Goal: Task Accomplishment & Management: Manage account settings

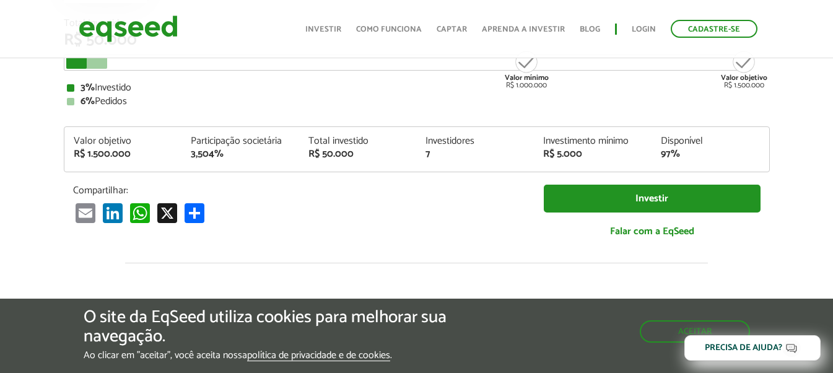
scroll to position [1460, 0]
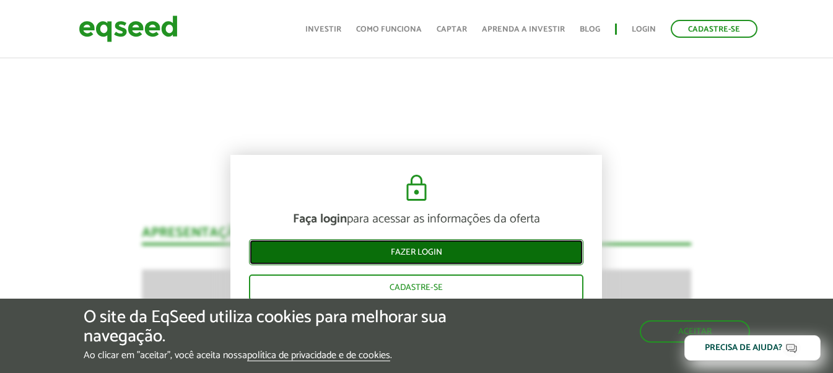
click at [422, 255] on link "Fazer login" at bounding box center [416, 252] width 335 height 26
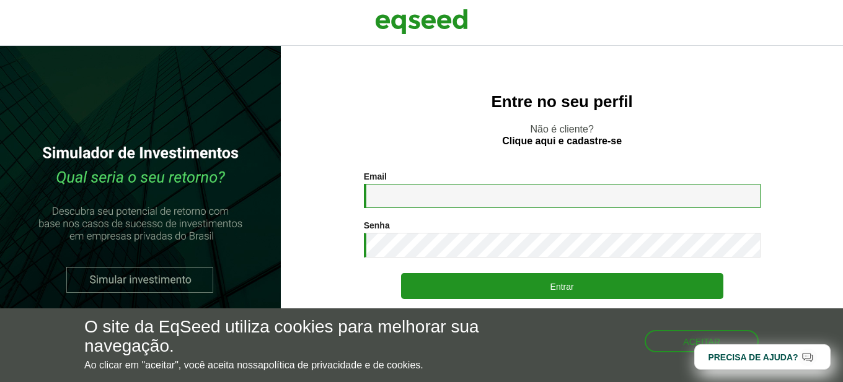
click at [445, 192] on input "Email *" at bounding box center [562, 196] width 397 height 24
type input "**********"
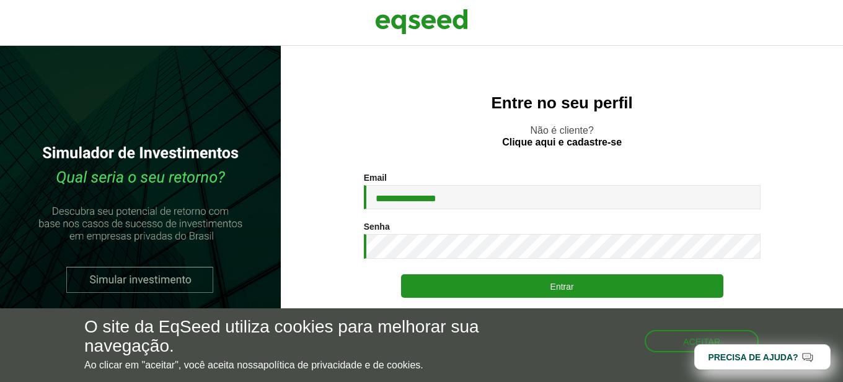
drag, startPoint x: 548, startPoint y: 290, endPoint x: 415, endPoint y: 373, distance: 156.4
click at [549, 290] on button "Entrar" at bounding box center [562, 286] width 322 height 24
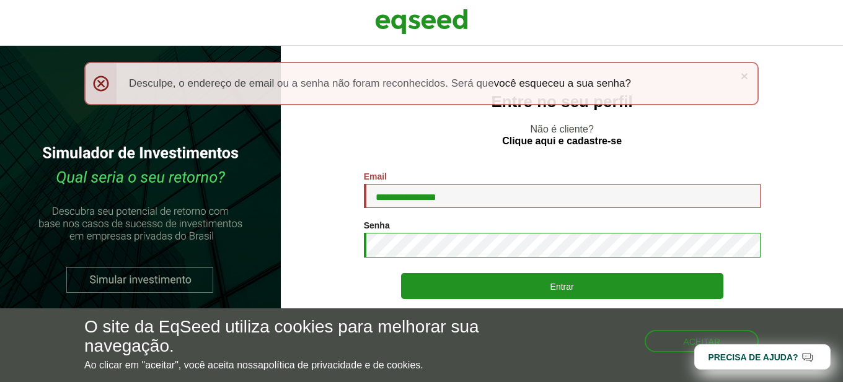
click at [401, 273] on button "Entrar" at bounding box center [562, 286] width 322 height 26
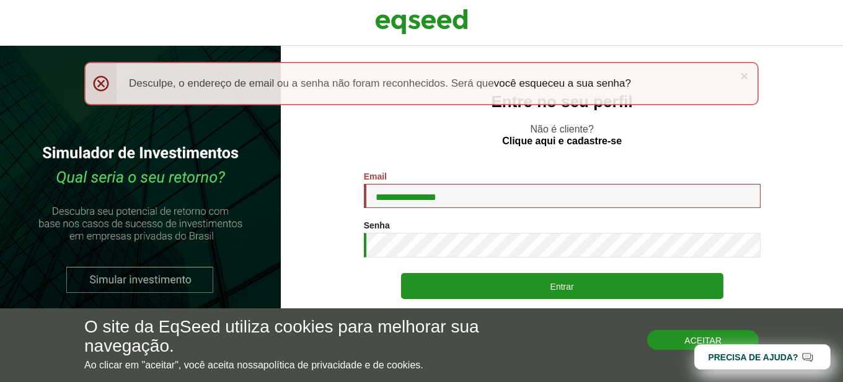
click at [674, 343] on button "Aceitar" at bounding box center [703, 340] width 112 height 20
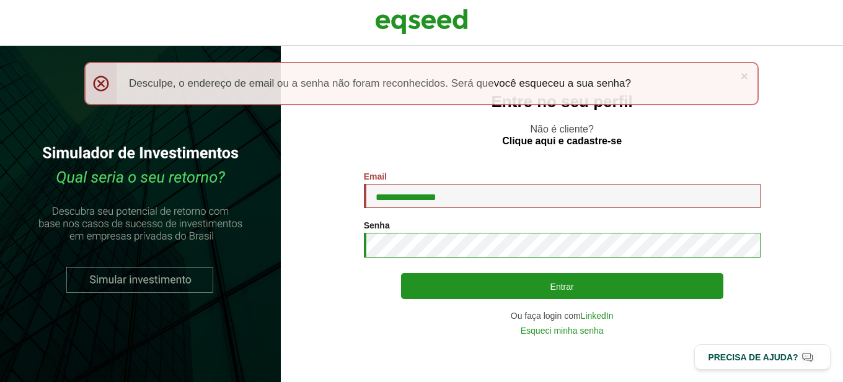
click at [401, 273] on button "Entrar" at bounding box center [562, 286] width 322 height 26
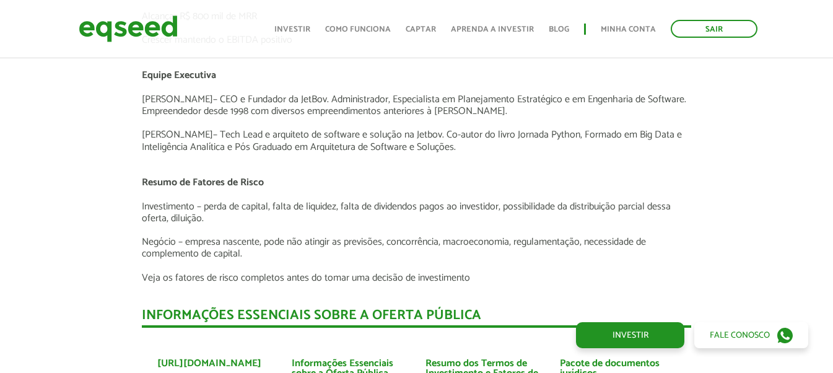
scroll to position [2634, 0]
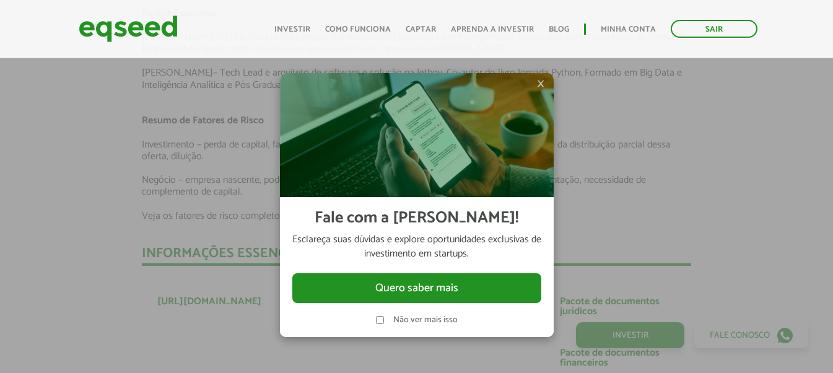
click at [540, 82] on span "×" at bounding box center [540, 83] width 7 height 15
